Goal: Information Seeking & Learning: Find contact information

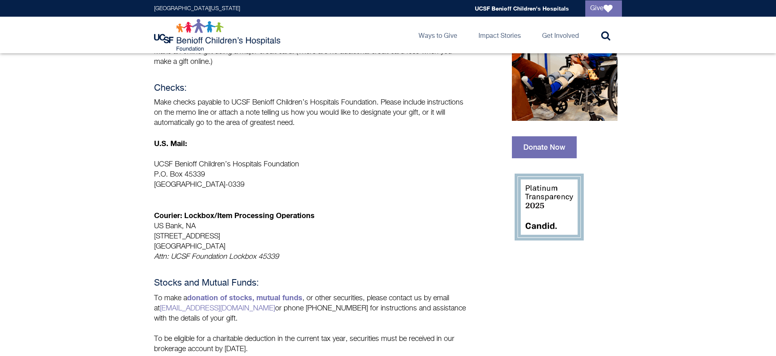
scroll to position [151, 0]
drag, startPoint x: 264, startPoint y: 186, endPoint x: 232, endPoint y: 185, distance: 31.8
click at [232, 185] on p "UCSF Benioff Children’s Hospitals Foundation P.O. [GEOGRAPHIC_DATA]-0339" at bounding box center [311, 175] width 314 height 31
click at [234, 184] on p "UCSF Benioff Children’s Hospitals Foundation P.O. [GEOGRAPHIC_DATA]-0339" at bounding box center [311, 175] width 314 height 31
drag, startPoint x: 235, startPoint y: 185, endPoint x: 202, endPoint y: 185, distance: 33.0
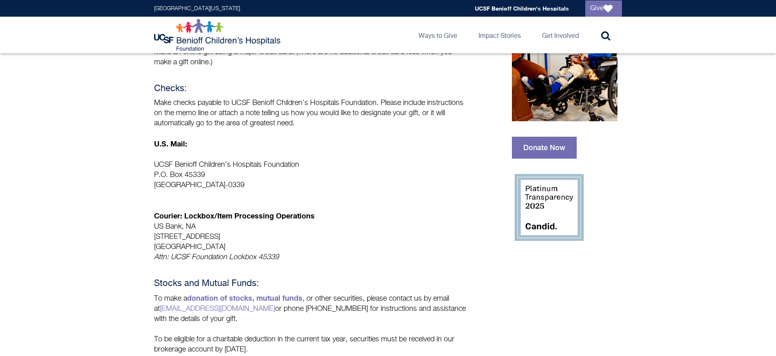
click at [200, 183] on p "UCSF Benioff Children’s Hospitals Foundation P.O. [GEOGRAPHIC_DATA]-0339" at bounding box center [311, 175] width 314 height 31
click at [204, 180] on p "UCSF Benioff Children’s Hospitals Foundation P.O. [GEOGRAPHIC_DATA]-0339" at bounding box center [311, 175] width 314 height 31
drag, startPoint x: 235, startPoint y: 185, endPoint x: 152, endPoint y: 173, distance: 84.0
copy p "P.O. [STREET_ADDRESS]"
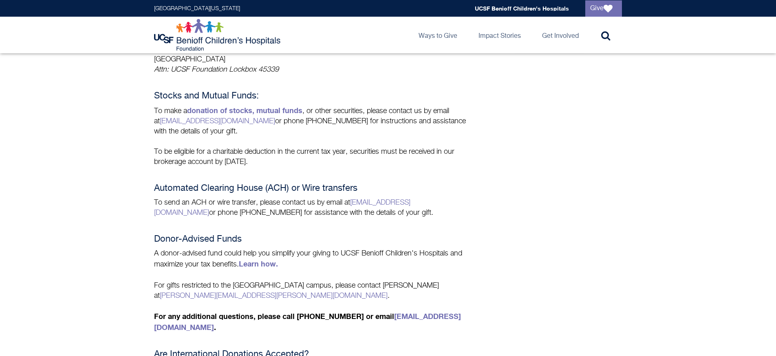
scroll to position [339, 0]
drag, startPoint x: 297, startPoint y: 306, endPoint x: 345, endPoint y: 310, distance: 49.0
click at [345, 312] on strong "For any additional questions, please call [PHONE_NUMBER] or email [EMAIL_ADDRES…" at bounding box center [307, 322] width 307 height 20
copy strong "[PHONE_NUMBER]"
